Goal: Task Accomplishment & Management: Manage account settings

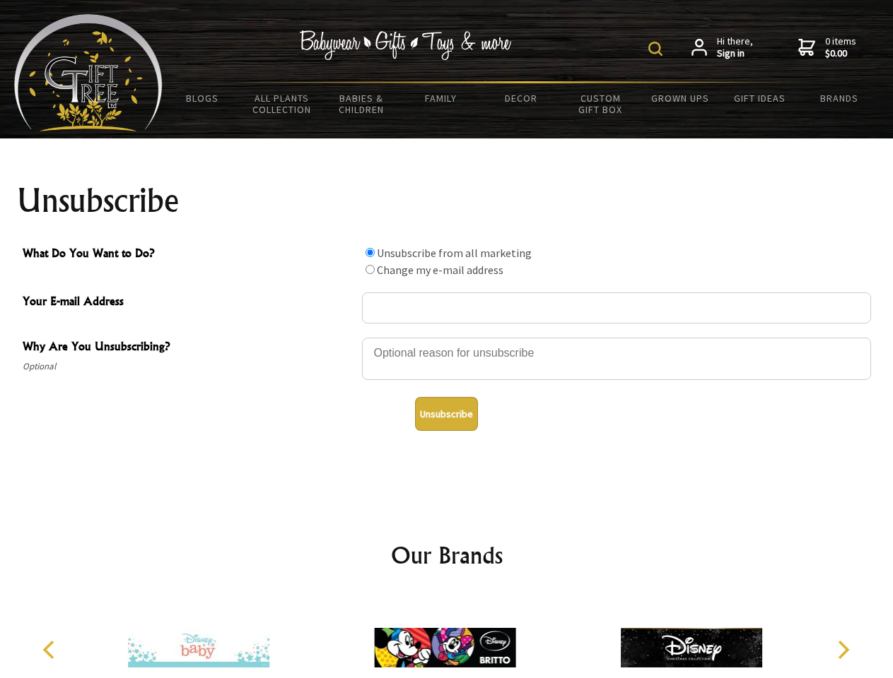
click at [657, 49] on img at bounding box center [655, 49] width 14 height 14
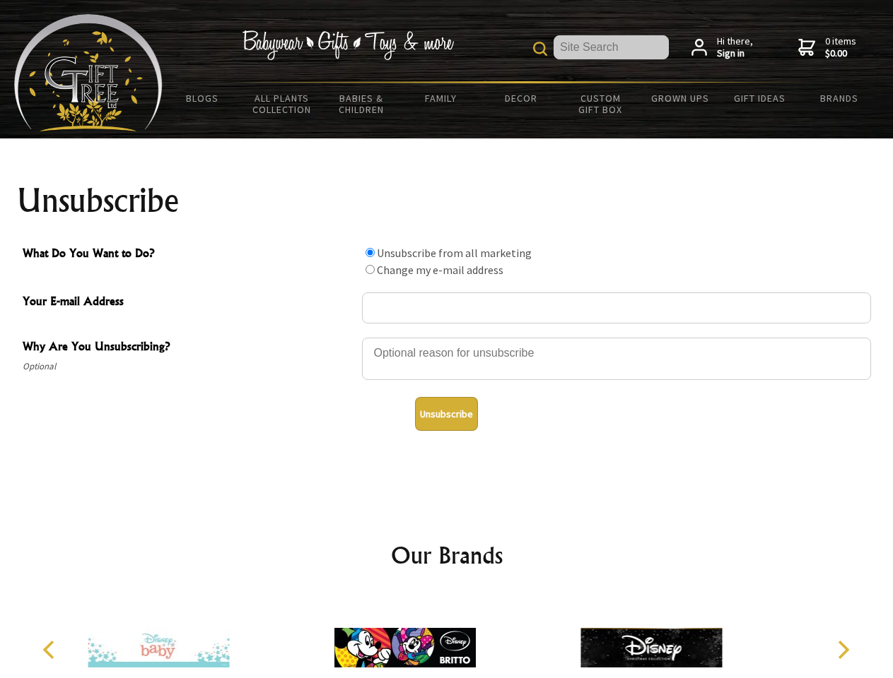
click at [447, 337] on div at bounding box center [616, 360] width 509 height 49
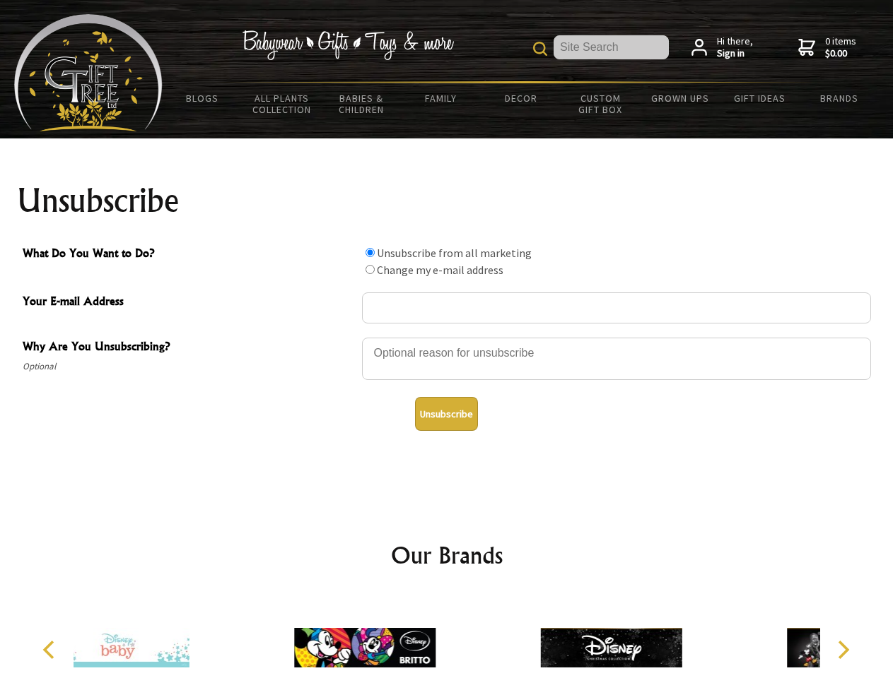
click at [370, 252] on input "What Do You Want to Do?" at bounding box center [369, 252] width 9 height 9
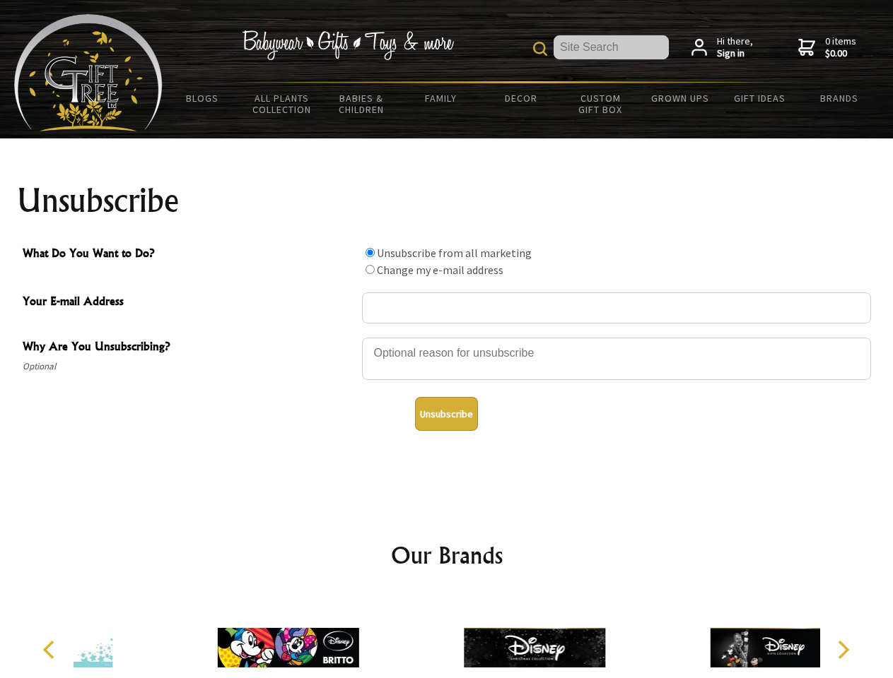
click at [370, 269] on input "What Do You Want to Do?" at bounding box center [369, 269] width 9 height 9
radio input "true"
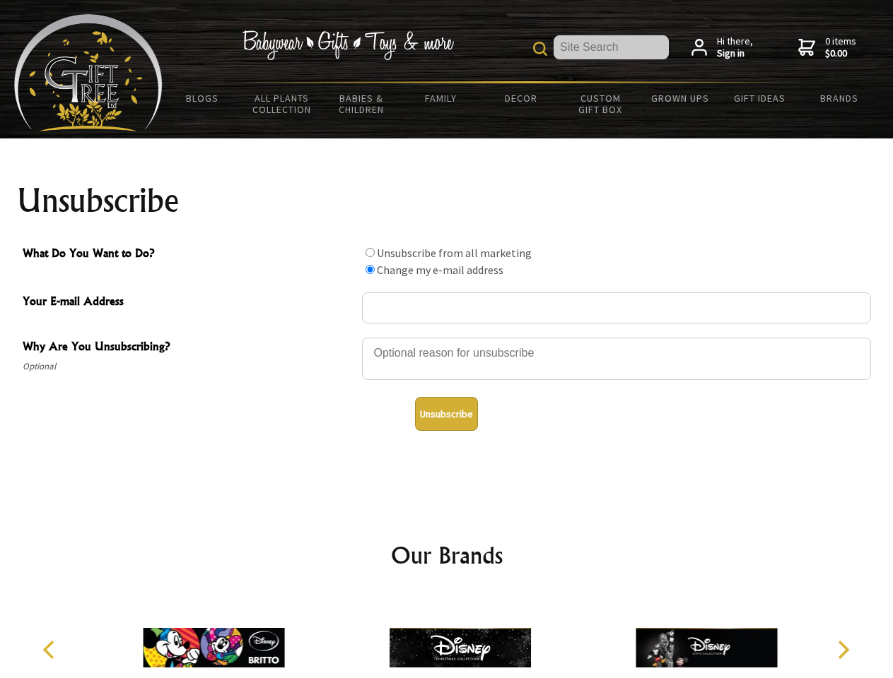
click at [446, 414] on button "Unsubscribe" at bounding box center [446, 414] width 63 height 34
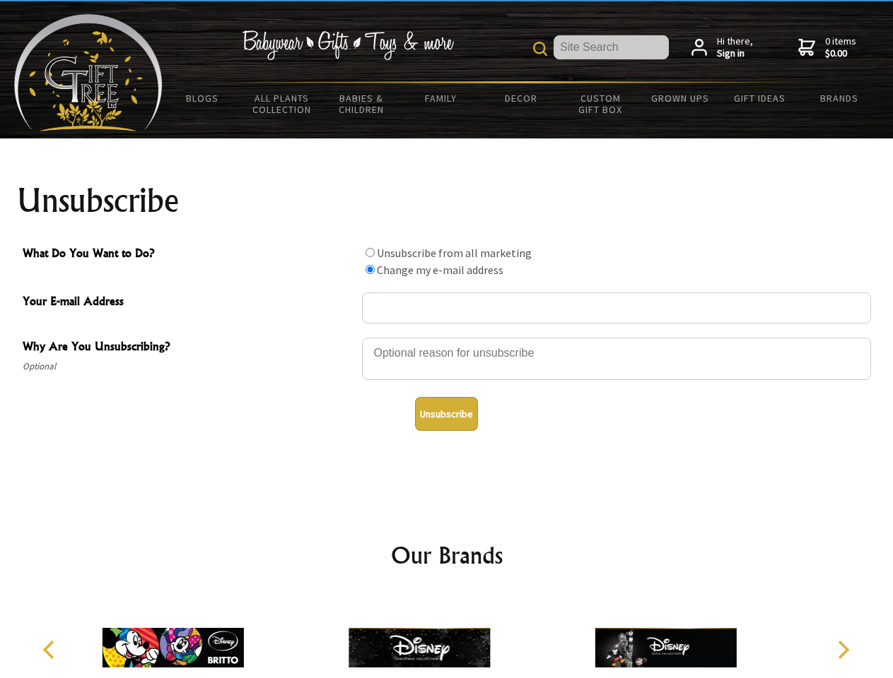
click at [51, 650] on icon "Previous" at bounding box center [50, 650] width 18 height 18
click at [842, 650] on icon "Next" at bounding box center [841, 650] width 18 height 18
